Goal: Check status: Check status

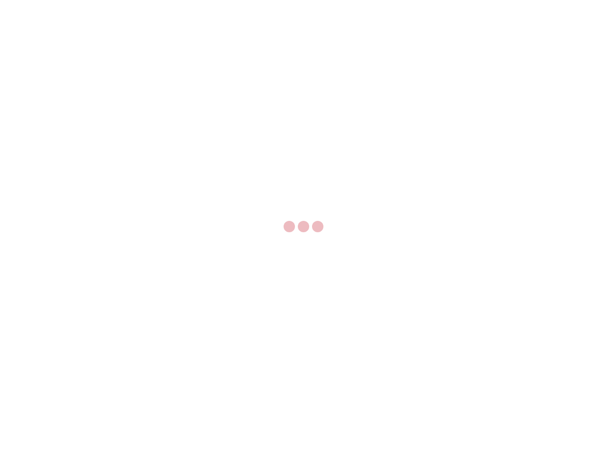
select select "US"
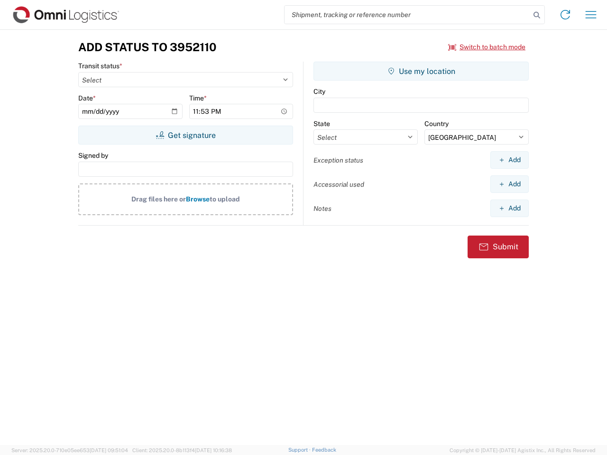
click at [407, 15] on input "search" at bounding box center [407, 15] width 246 height 18
click at [537, 15] on icon at bounding box center [536, 15] width 13 height 13
click at [565, 15] on icon at bounding box center [564, 14] width 15 height 15
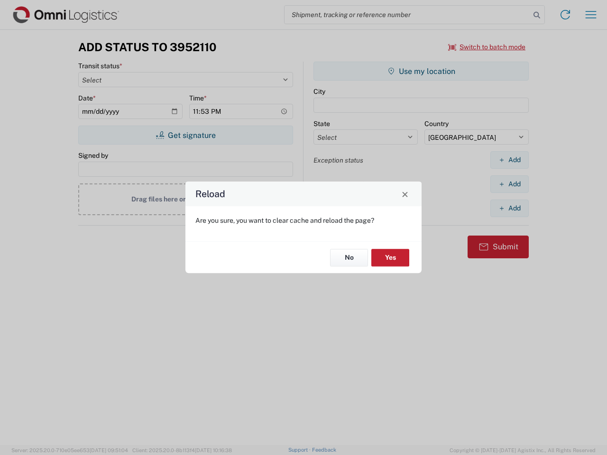
click at [591, 15] on div "Reload Are you sure, you want to clear cache and reload the page? No Yes" at bounding box center [303, 227] width 607 height 455
click at [487, 47] on div "Reload Are you sure, you want to clear cache and reload the page? No Yes" at bounding box center [303, 227] width 607 height 455
click at [185, 135] on div "Reload Are you sure, you want to clear cache and reload the page? No Yes" at bounding box center [303, 227] width 607 height 455
click at [421, 71] on div "Reload Are you sure, you want to clear cache and reload the page? No Yes" at bounding box center [303, 227] width 607 height 455
click at [509, 160] on div "Reload Are you sure, you want to clear cache and reload the page? No Yes" at bounding box center [303, 227] width 607 height 455
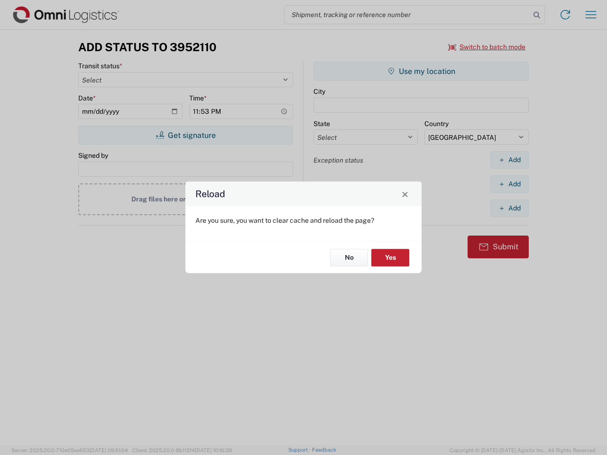
click at [509, 184] on div "Reload Are you sure, you want to clear cache and reload the page? No Yes" at bounding box center [303, 227] width 607 height 455
click at [509, 208] on div "Reload Are you sure, you want to clear cache and reload the page? No Yes" at bounding box center [303, 227] width 607 height 455
